Goal: Task Accomplishment & Management: Use online tool/utility

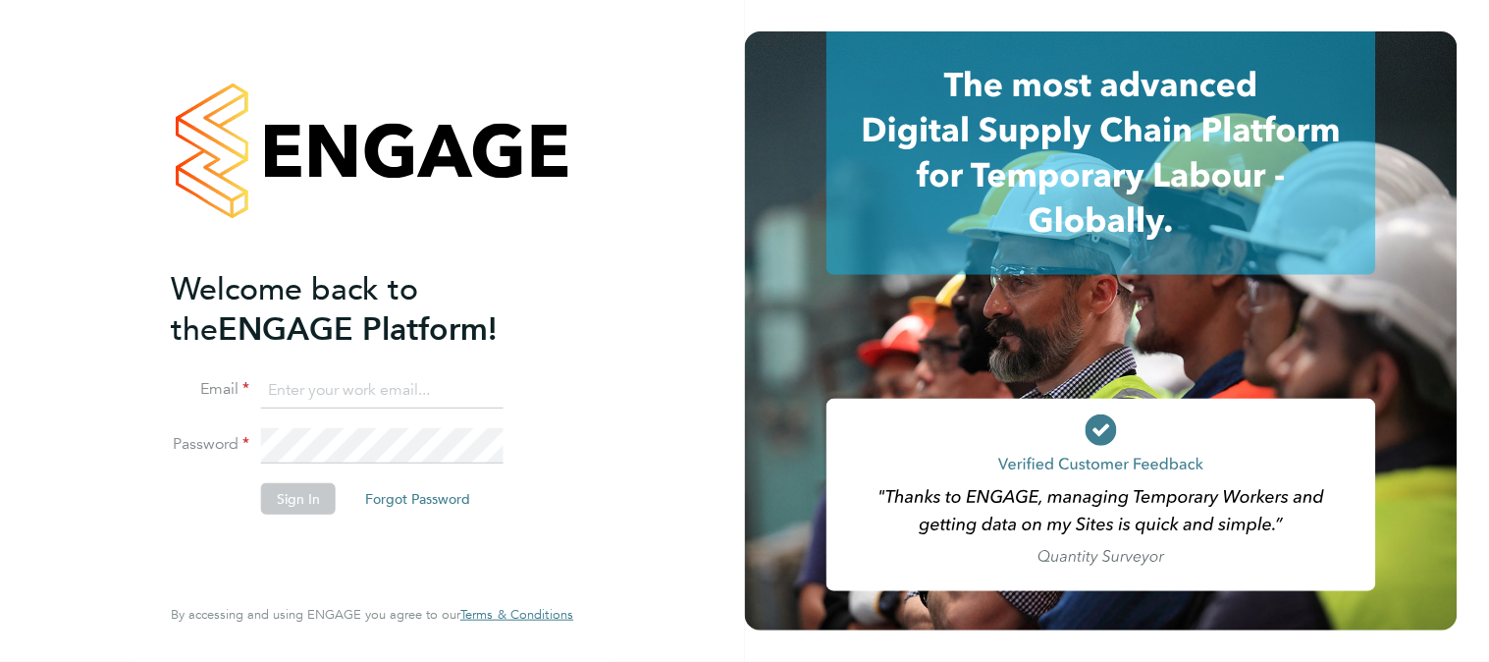
type input "k.owen@ionic.jobs"
click at [307, 498] on button "Sign In" at bounding box center [298, 498] width 75 height 31
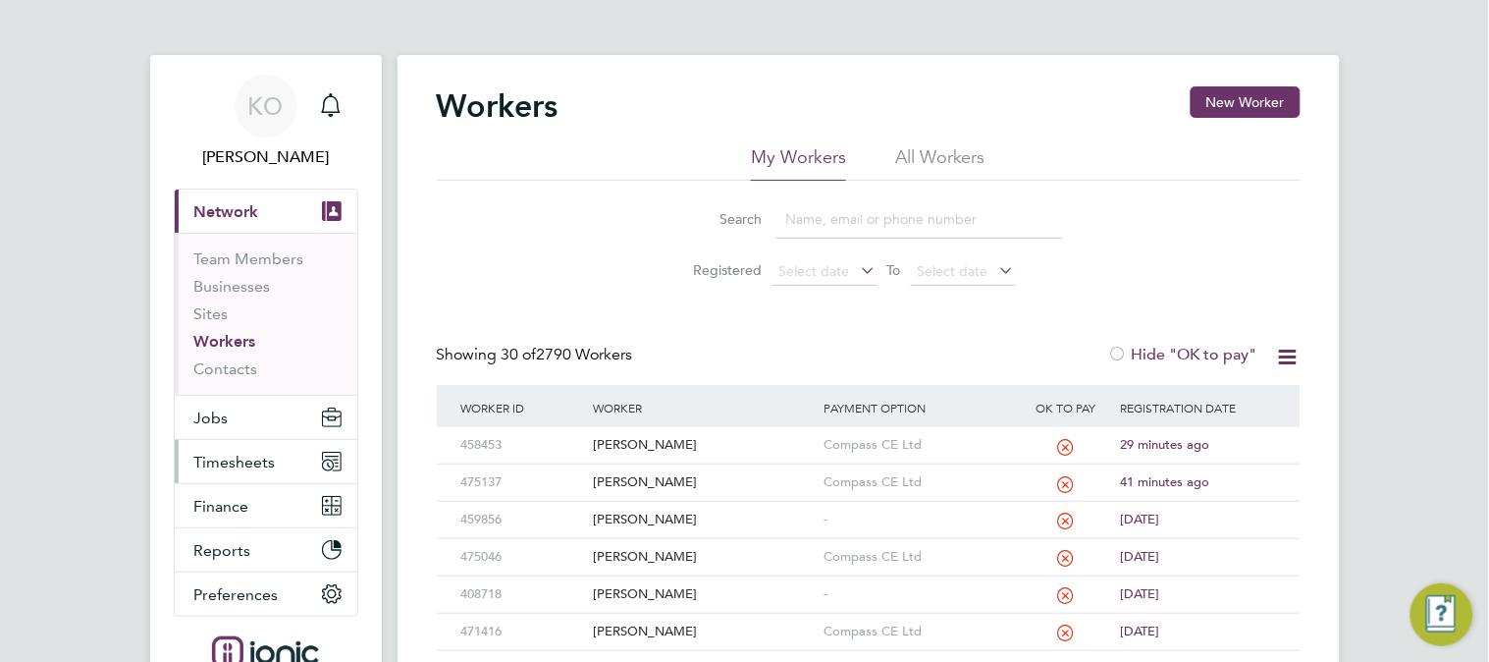
click at [236, 457] on span "Timesheets" at bounding box center [234, 461] width 81 height 19
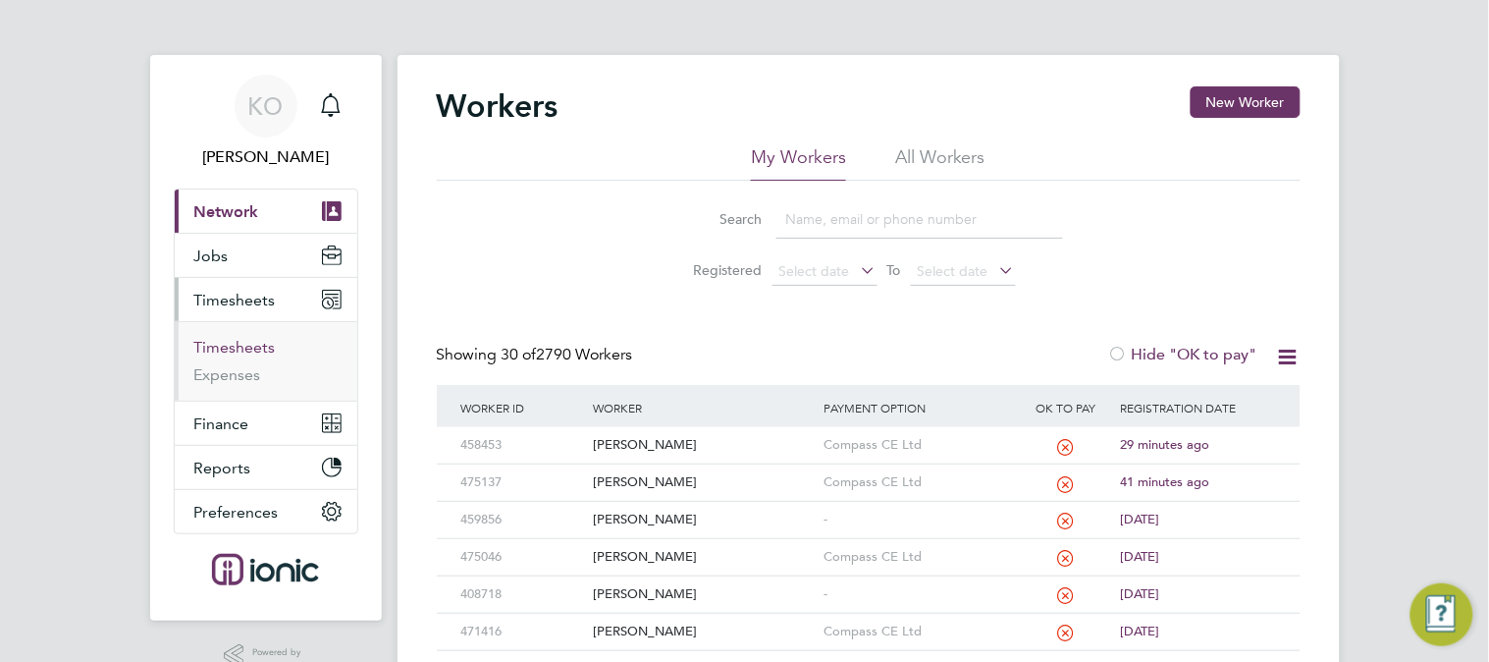
click at [238, 345] on link "Timesheets" at bounding box center [234, 347] width 81 height 19
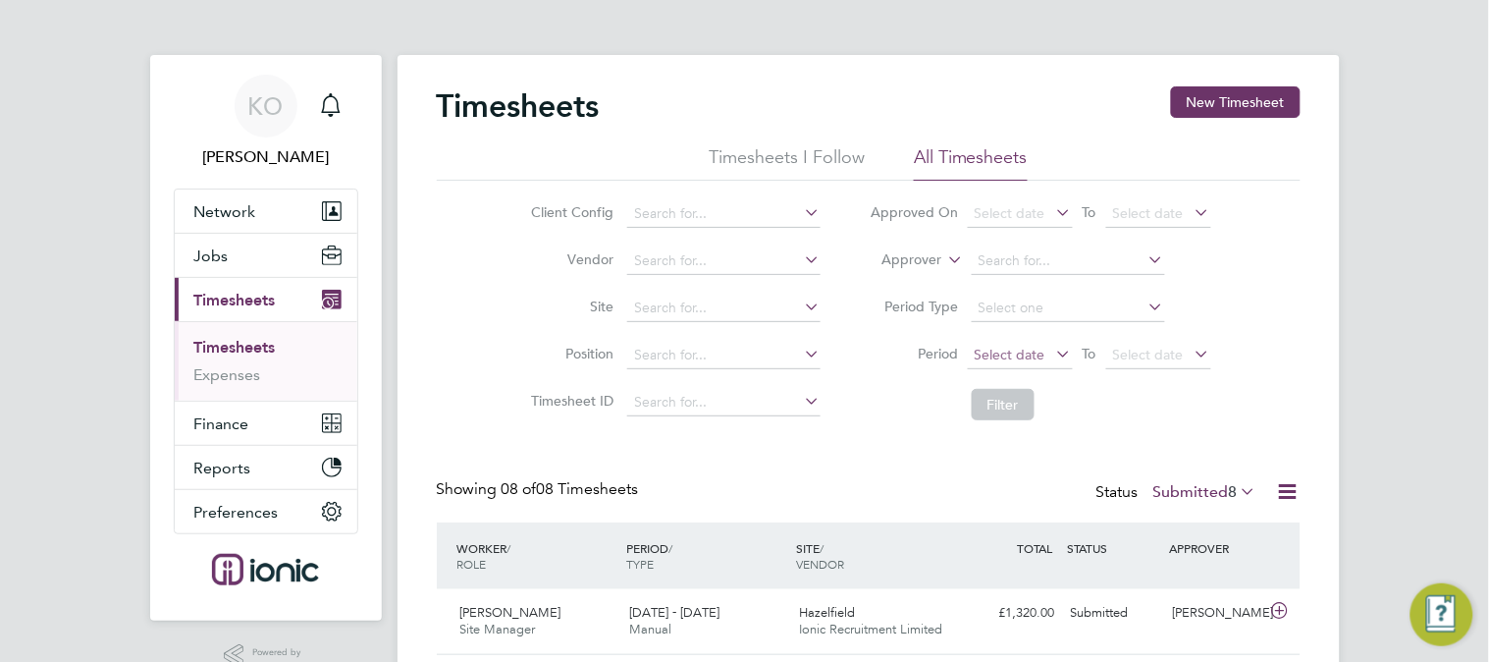
click at [1017, 361] on span "Select date" at bounding box center [1020, 356] width 105 height 26
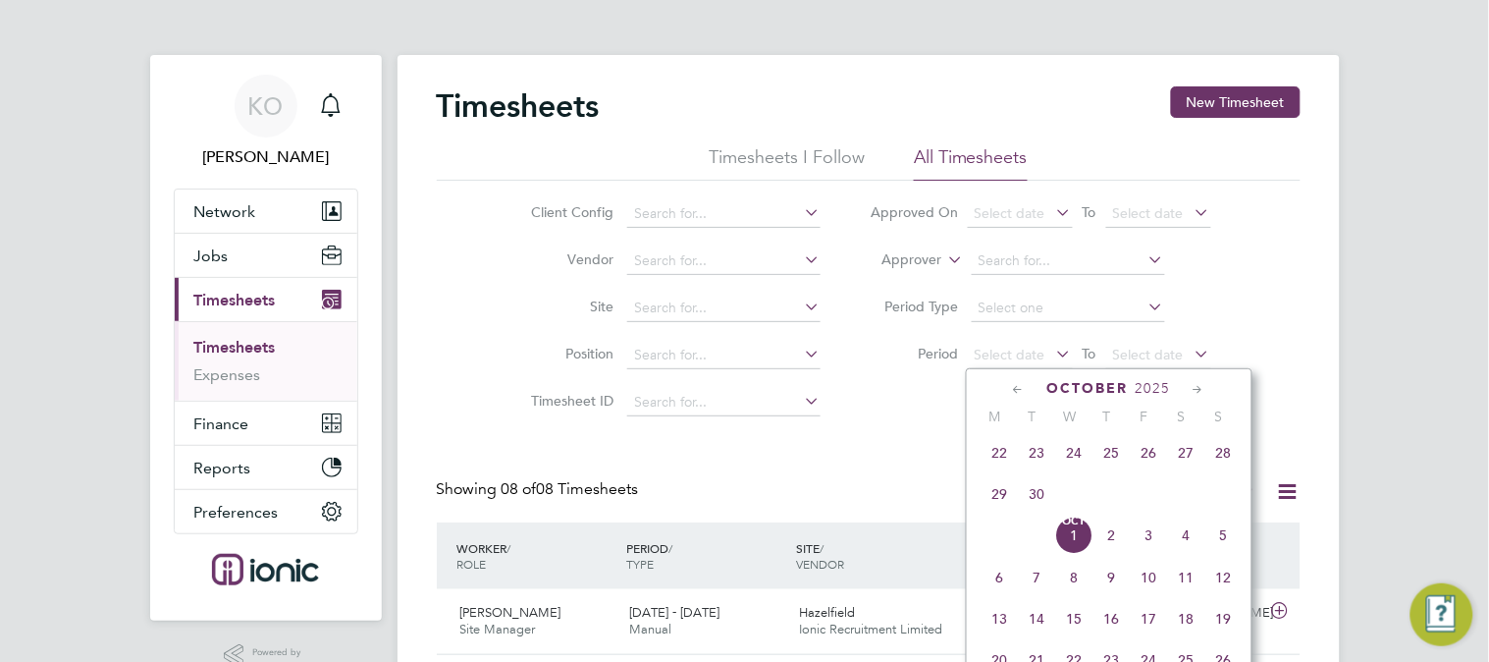
click at [986, 447] on span "22" at bounding box center [999, 452] width 37 height 37
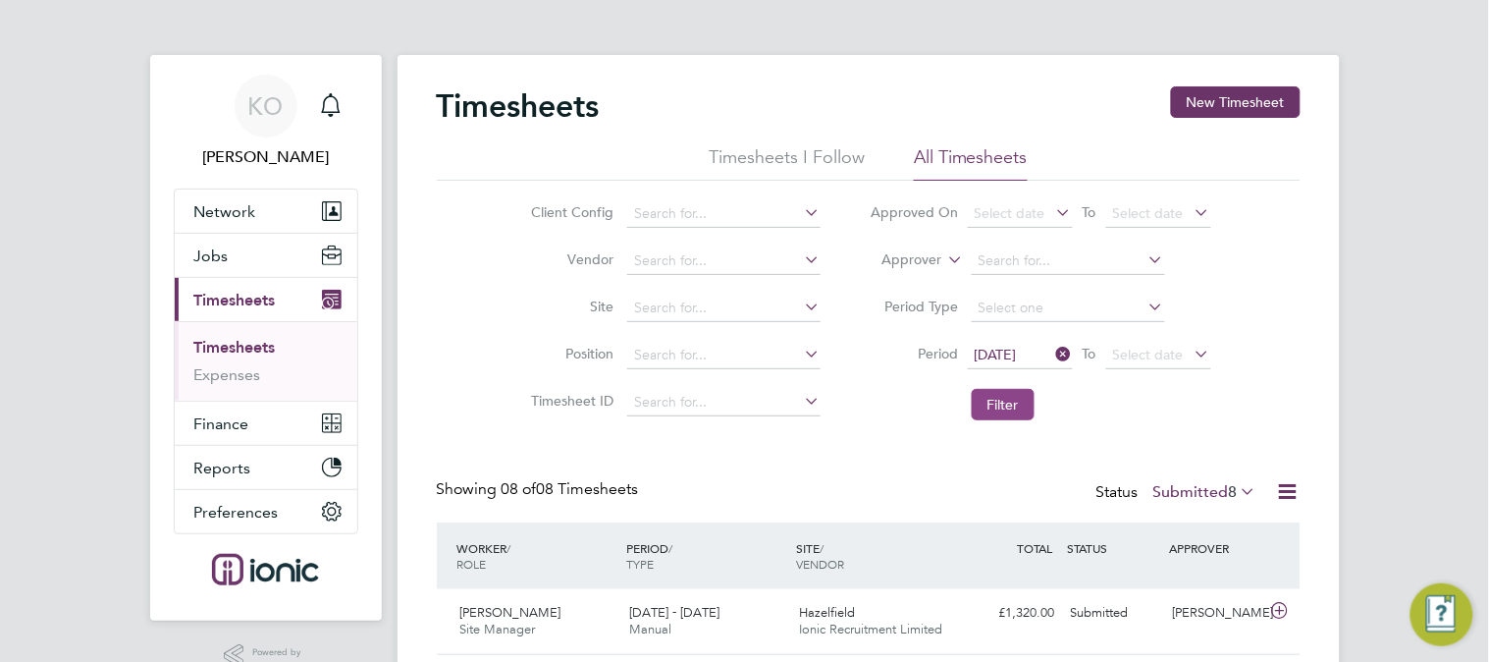
click at [1011, 393] on button "Filter" at bounding box center [1003, 404] width 63 height 31
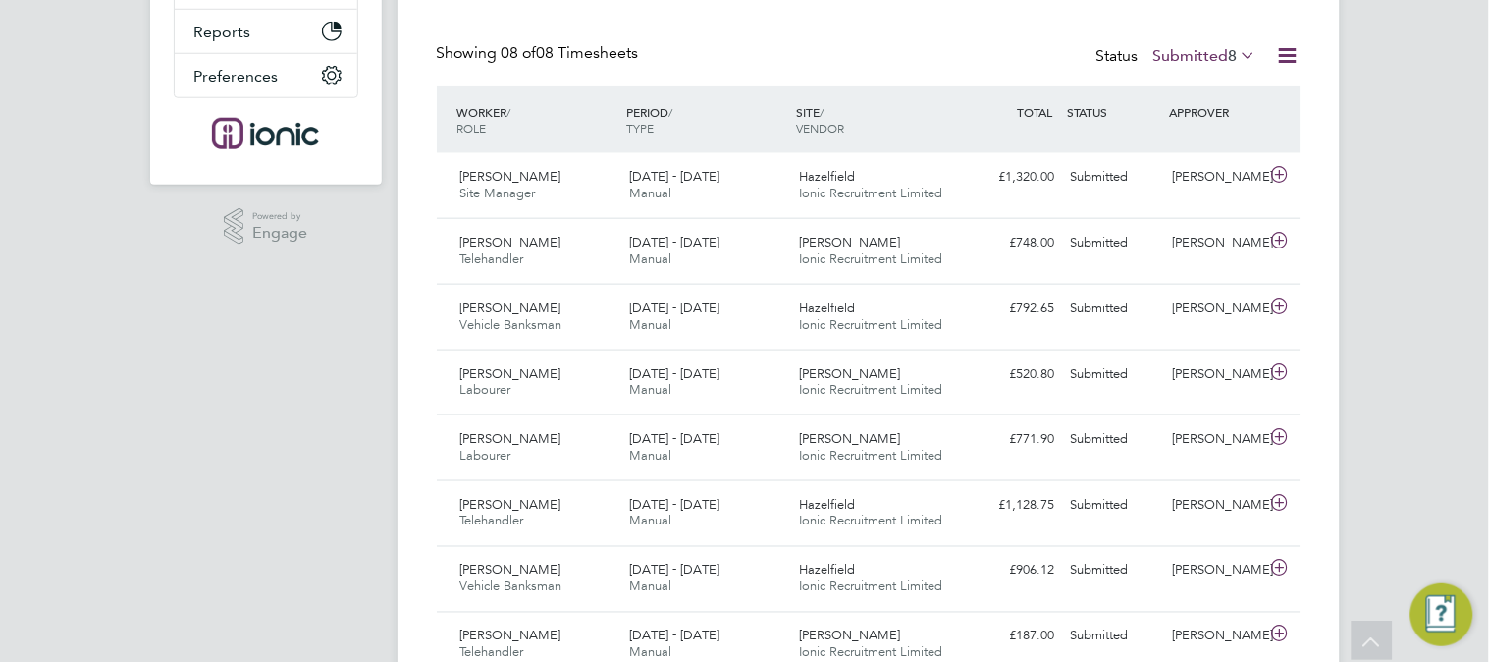
click at [1213, 49] on label "Submitted 8" at bounding box center [1205, 56] width 104 height 20
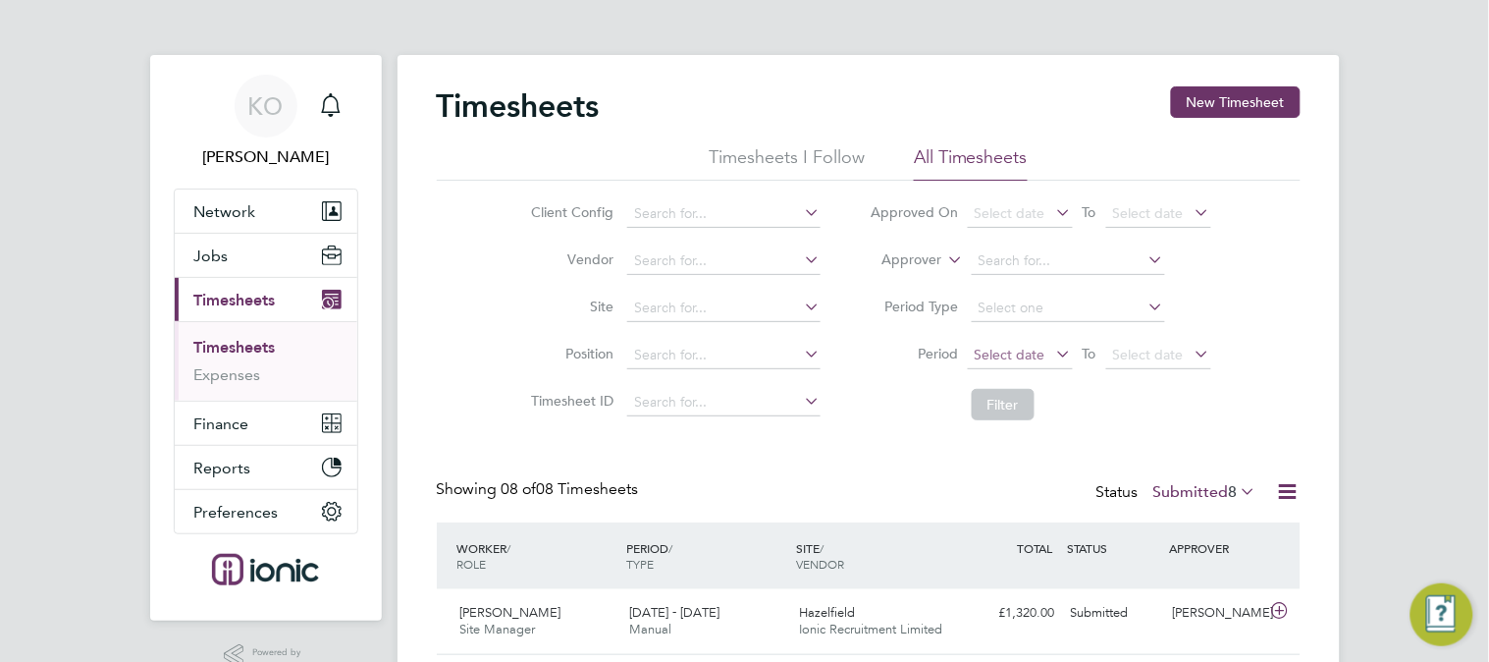
click at [1016, 361] on span "Select date" at bounding box center [1020, 356] width 105 height 26
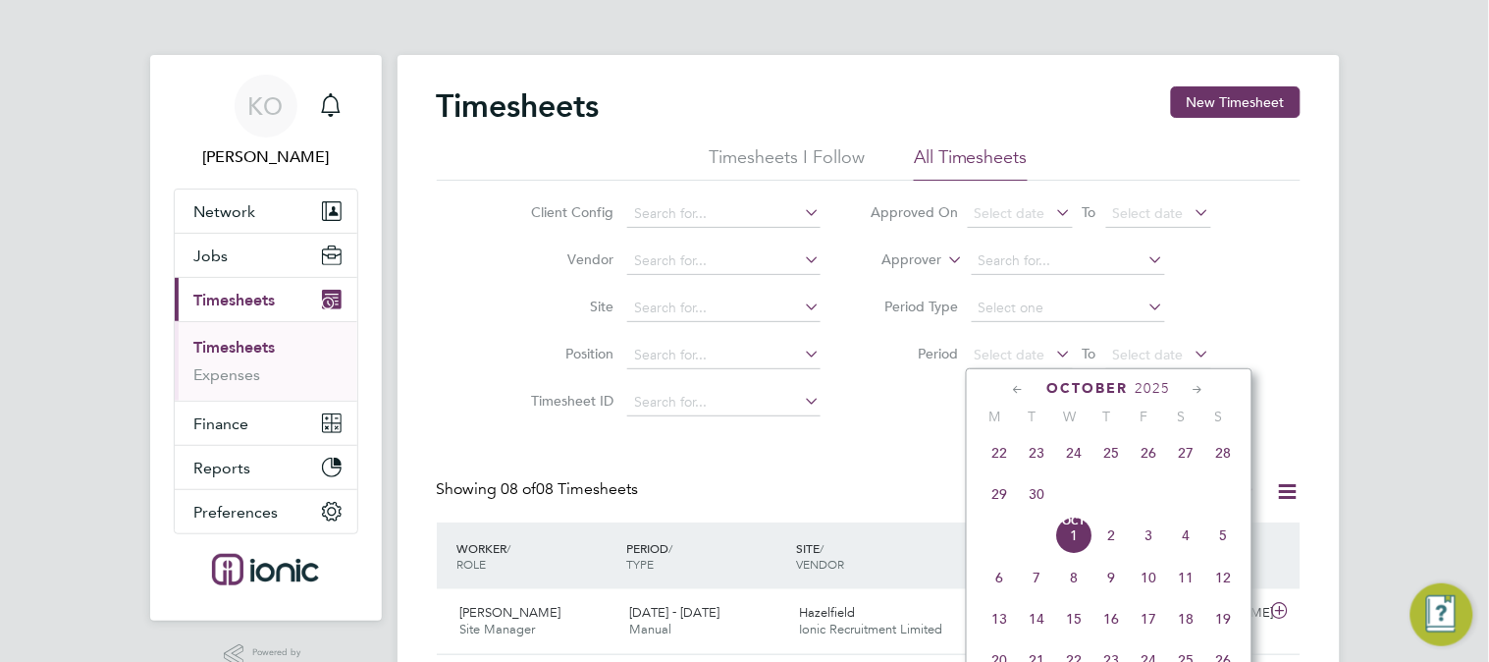
click at [1002, 461] on span "22" at bounding box center [999, 452] width 37 height 37
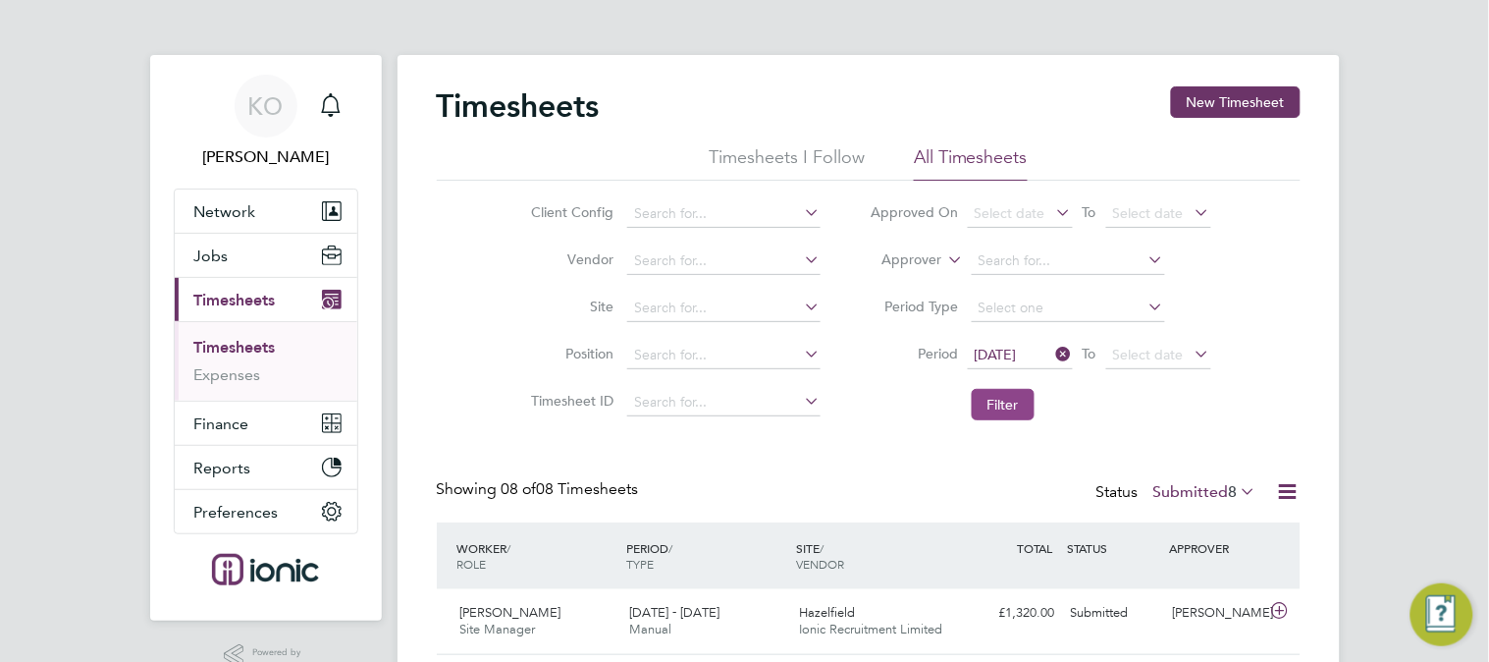
click at [993, 398] on button "Filter" at bounding box center [1003, 404] width 63 height 31
